Goal: Transaction & Acquisition: Purchase product/service

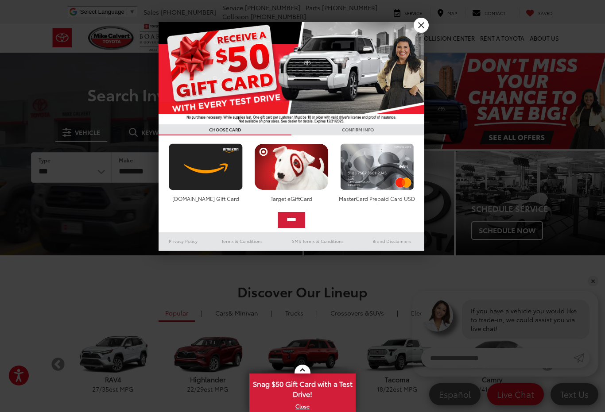
click at [425, 31] on link "X" at bounding box center [421, 25] width 15 height 15
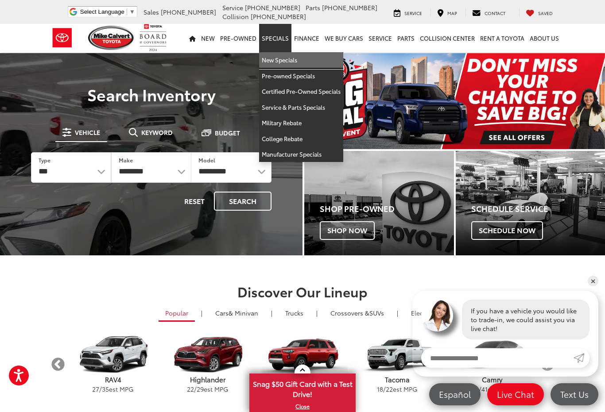
click at [297, 63] on link "New Specials" at bounding box center [301, 60] width 84 height 16
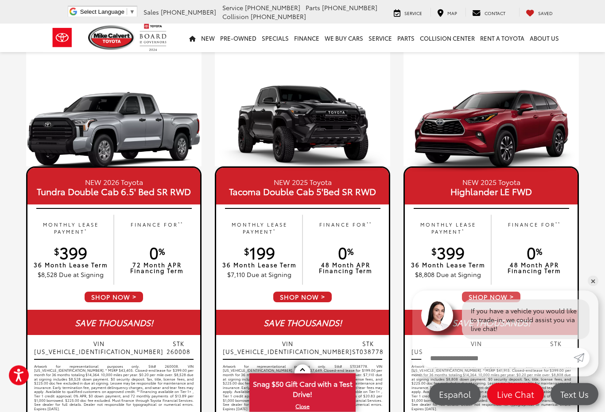
scroll to position [41, 0]
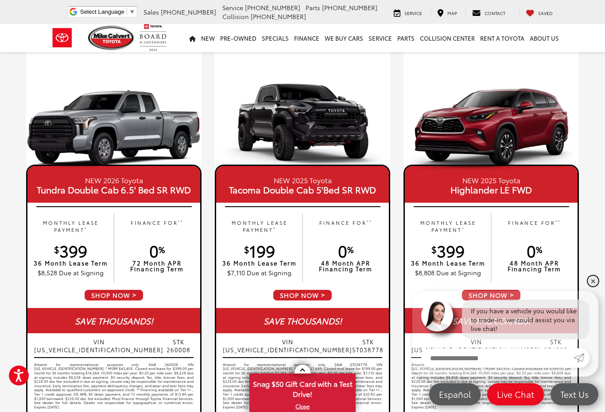
click at [596, 287] on link "✕" at bounding box center [593, 281] width 11 height 11
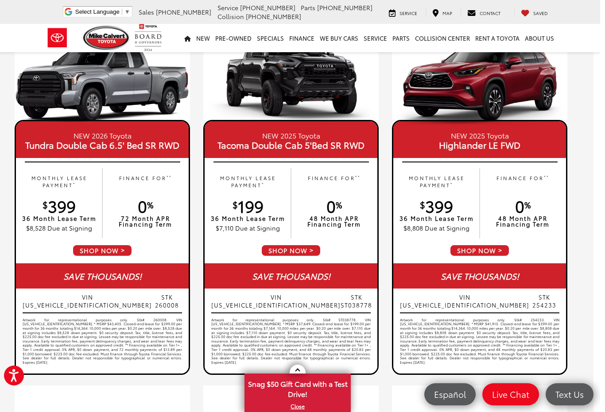
scroll to position [0, 7]
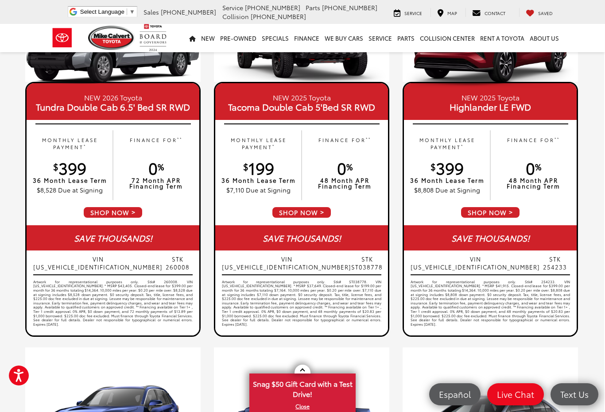
click at [501, 214] on span "SHOP NOW" at bounding box center [490, 212] width 60 height 12
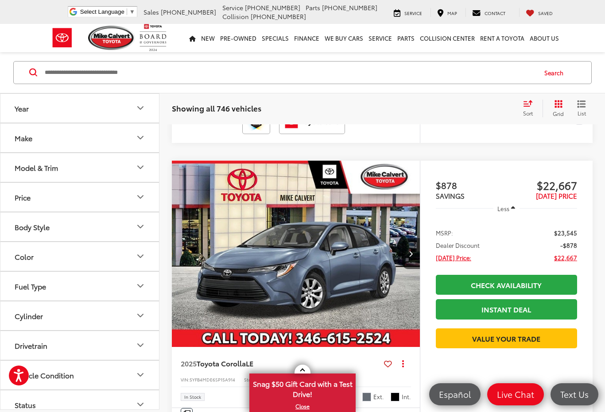
click at [529, 108] on div "Sort" at bounding box center [531, 109] width 24 height 18
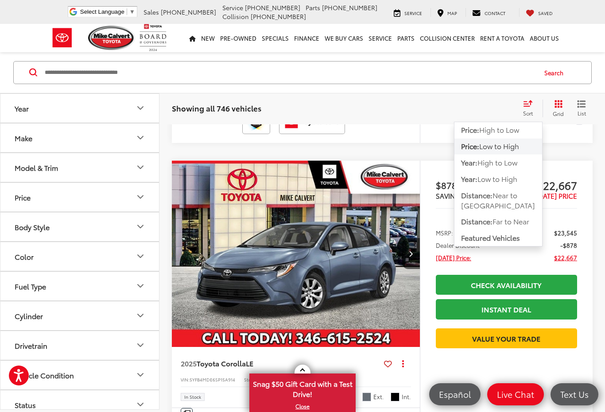
click at [141, 145] on button "Make" at bounding box center [79, 138] width 159 height 29
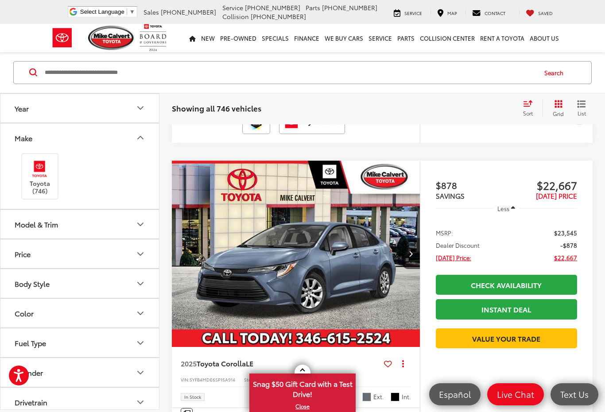
click at [140, 141] on icon "Make" at bounding box center [140, 138] width 11 height 11
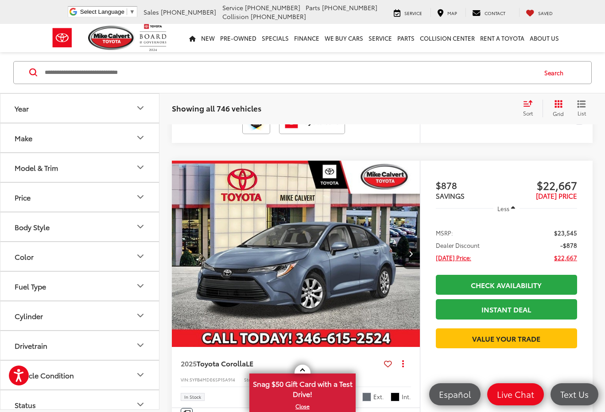
click at [138, 169] on icon "Model & Trim" at bounding box center [140, 168] width 11 height 11
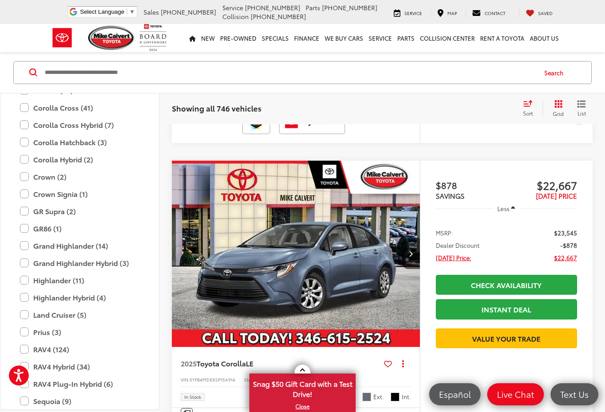
scroll to position [194, 0]
click at [28, 247] on label "Grand Highlander (14)" at bounding box center [80, 246] width 120 height 16
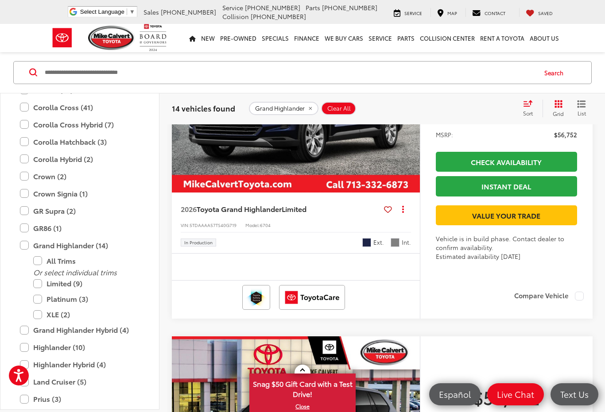
scroll to position [2252, 0]
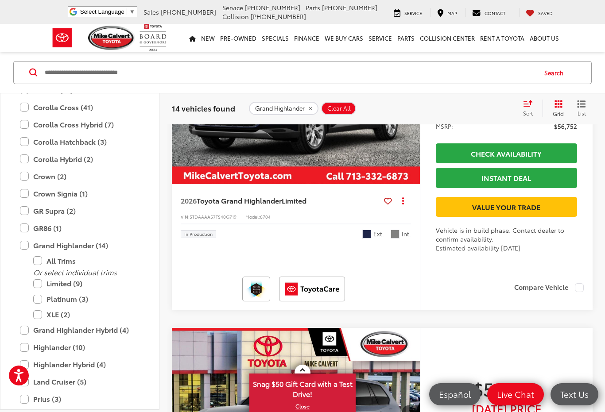
click at [348, 185] on img "2026 Toyota Grand Highlander Limited 0" at bounding box center [295, 91] width 249 height 187
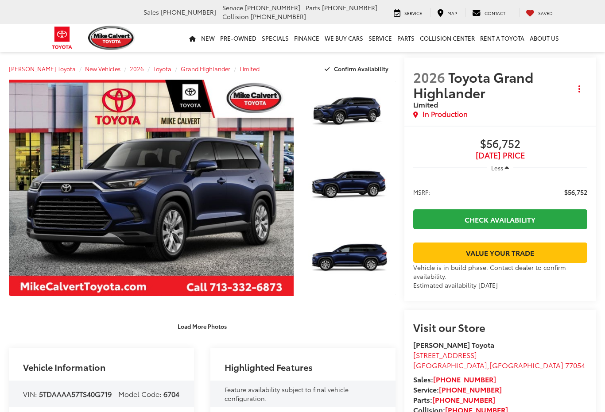
click at [385, 111] on link "Expand Photo 1" at bounding box center [349, 114] width 92 height 69
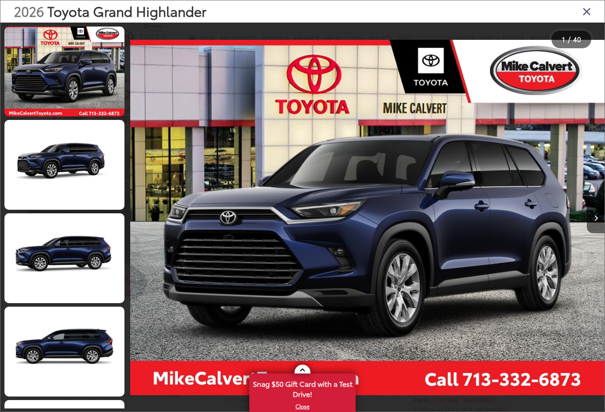
click at [385, 195] on div "2026 Toyota Grand Highlander Limited 0" at bounding box center [367, 217] width 474 height 371
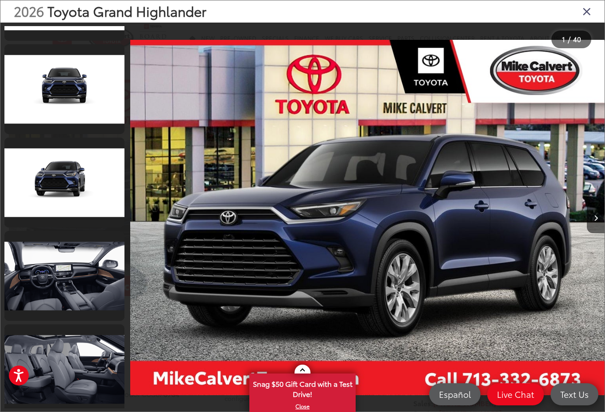
scroll to position [3161, 0]
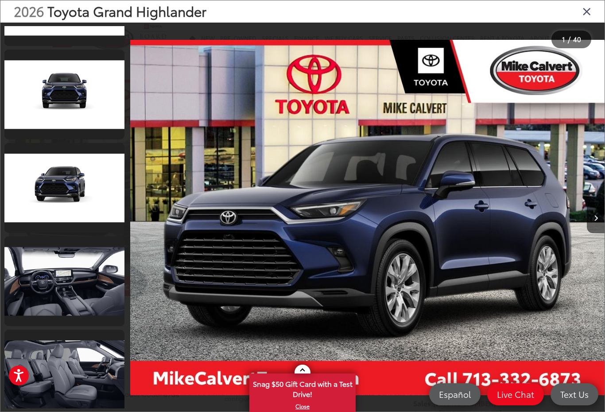
click at [89, 268] on link at bounding box center [64, 282] width 120 height 90
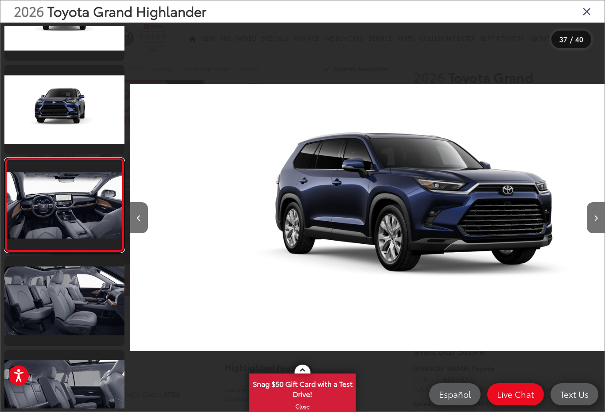
scroll to position [3248, 0]
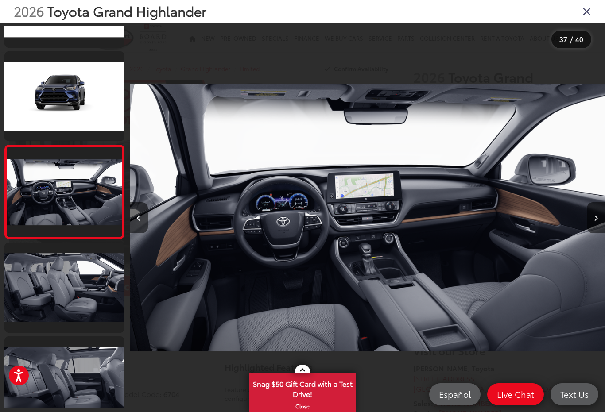
click at [601, 229] on button "Next image" at bounding box center [596, 217] width 18 height 31
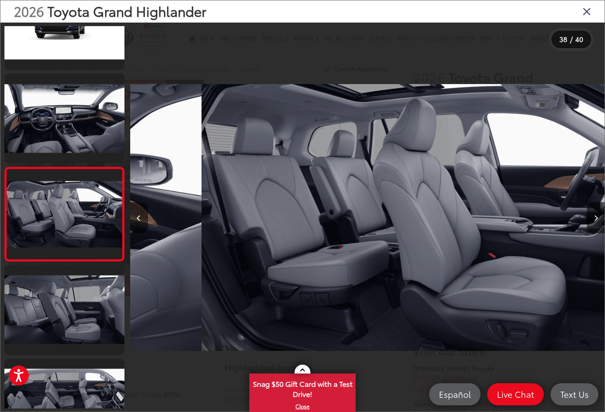
scroll to position [3341, 0]
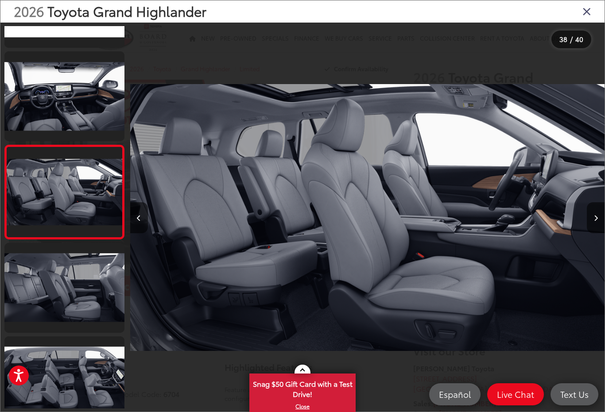
click at [599, 230] on button "Next image" at bounding box center [596, 217] width 18 height 31
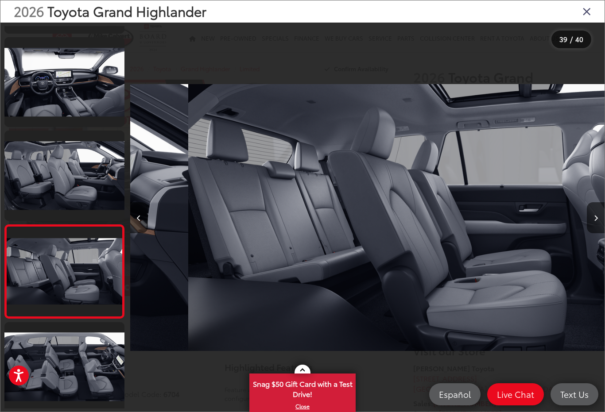
scroll to position [3359, 0]
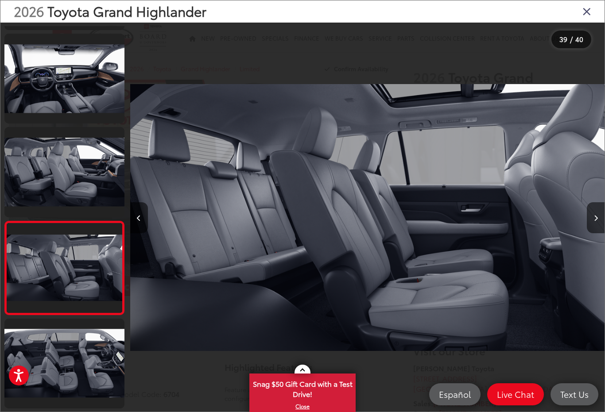
click at [601, 231] on button "Next image" at bounding box center [596, 217] width 18 height 31
